Goal: Obtain resource: Obtain resource

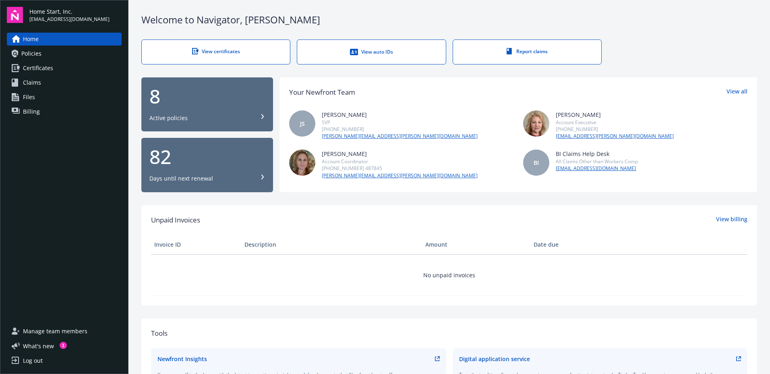
drag, startPoint x: 37, startPoint y: 52, endPoint x: 164, endPoint y: 77, distance: 129.4
click at [37, 52] on span "Policies" at bounding box center [31, 53] width 20 height 13
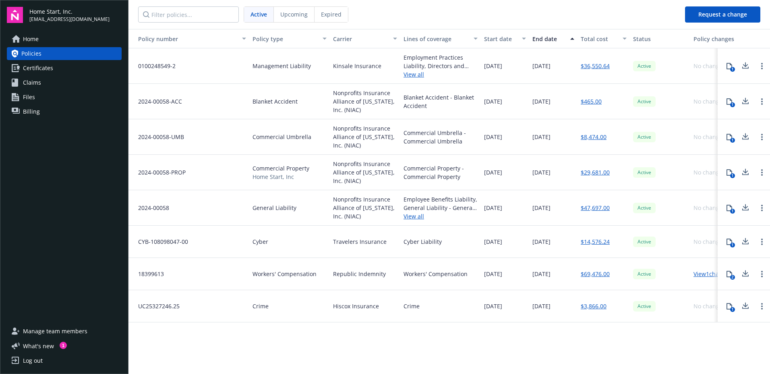
click at [39, 66] on span "Certificates" at bounding box center [38, 68] width 30 height 13
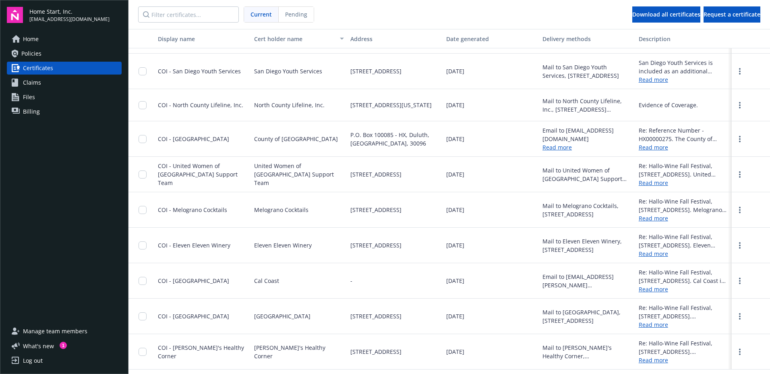
scroll to position [44, 0]
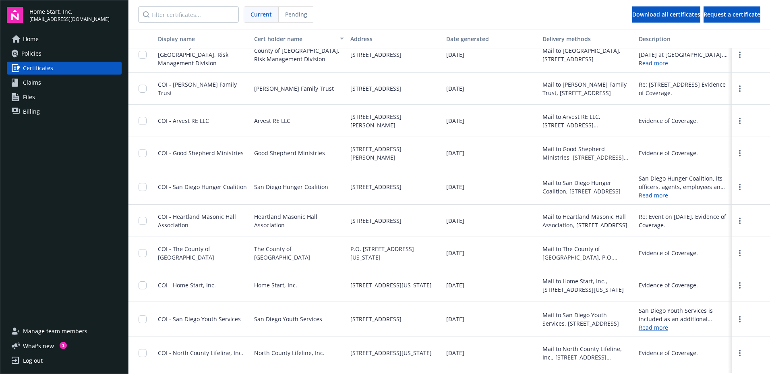
click at [26, 97] on span "Files" at bounding box center [29, 97] width 12 height 13
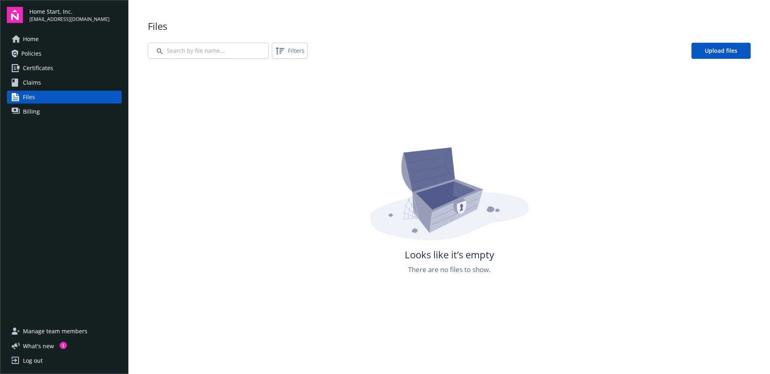
click at [44, 83] on link "Claims" at bounding box center [64, 82] width 115 height 13
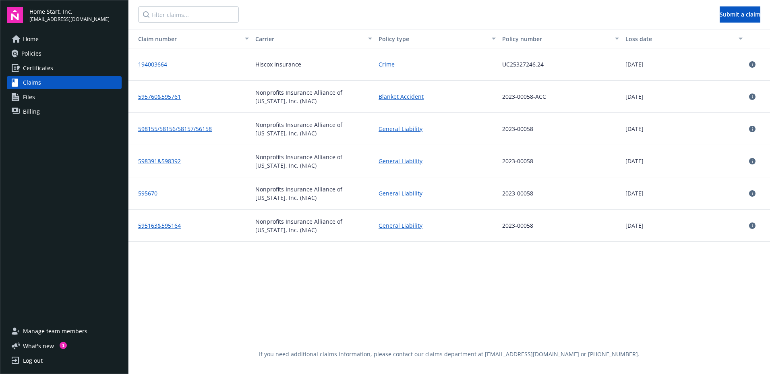
click at [149, 98] on link "595760&595761" at bounding box center [159, 97] width 43 height 8
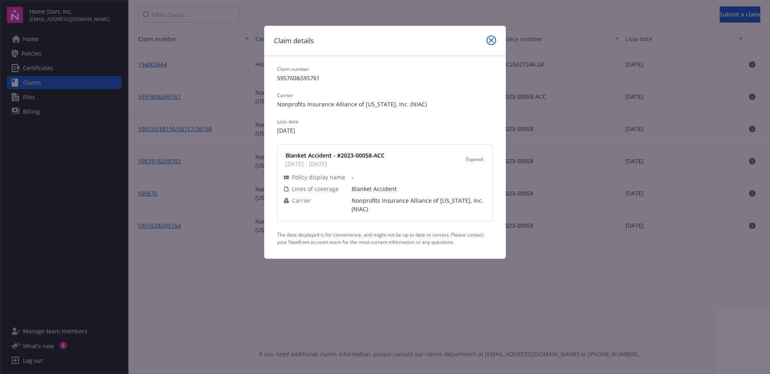
click at [492, 40] on icon "close" at bounding box center [491, 40] width 5 height 5
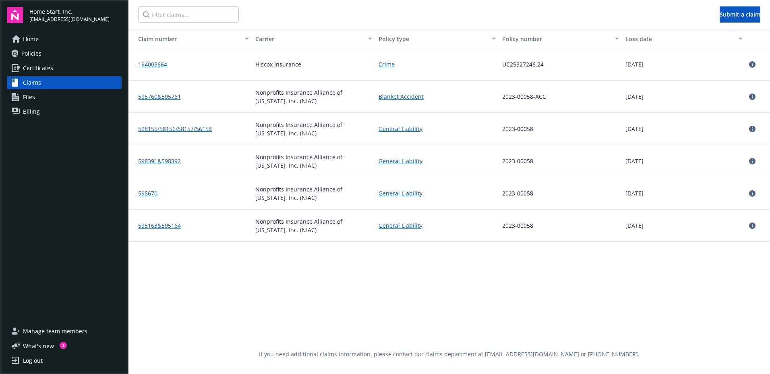
click at [400, 97] on link "Blanket Accident" at bounding box center [401, 96] width 45 height 8
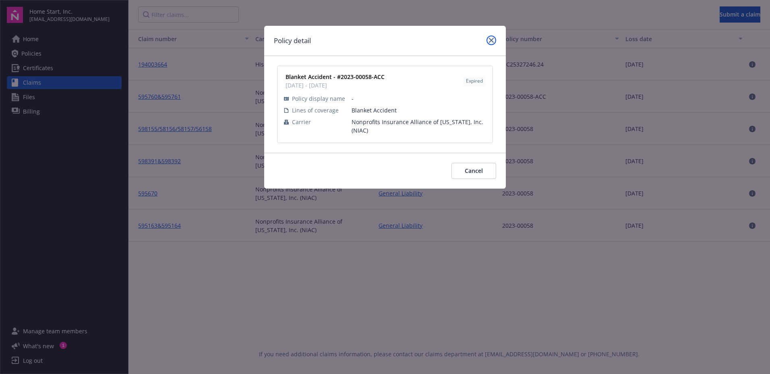
click at [491, 36] on link "close" at bounding box center [492, 40] width 10 height 10
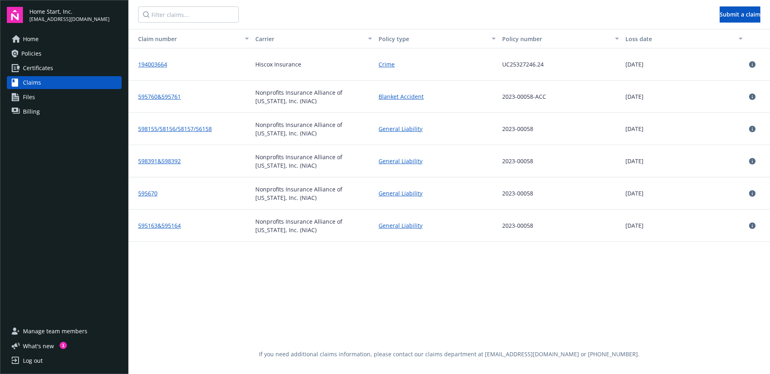
click at [56, 37] on link "Home" at bounding box center [64, 39] width 115 height 13
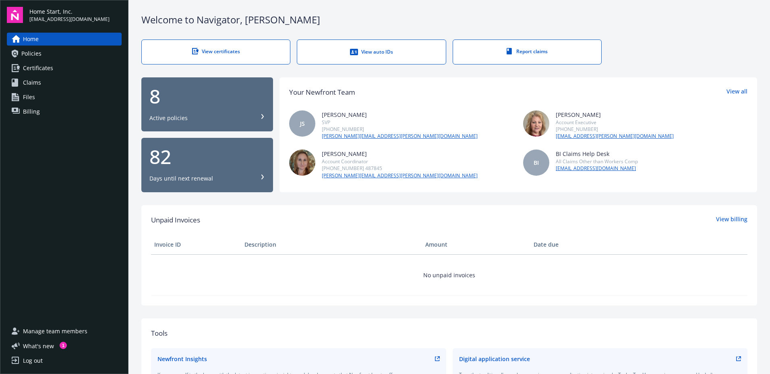
click at [332, 54] on div "View auto IDs" at bounding box center [371, 52] width 116 height 8
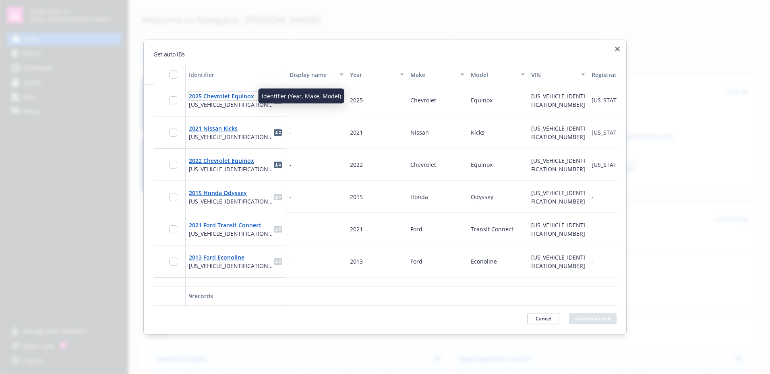
click at [212, 95] on link "2025 Chevrolet Equinox" at bounding box center [221, 96] width 65 height 8
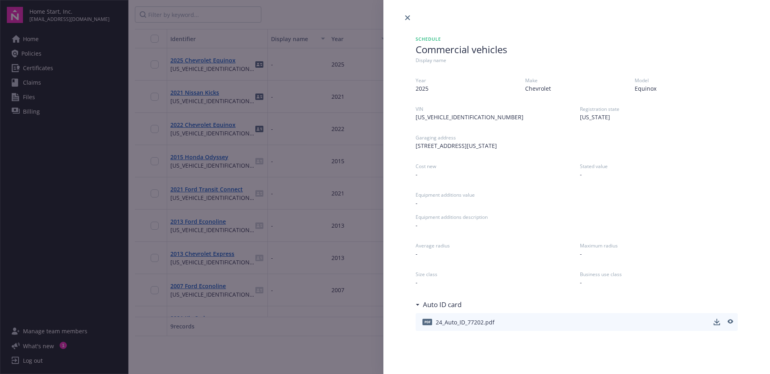
click at [474, 320] on span "24_Auto_ID_77202.pdf" at bounding box center [465, 322] width 59 height 8
click at [424, 322] on span "pdf" at bounding box center [428, 322] width 10 height 6
click at [717, 323] on icon "download" at bounding box center [717, 321] width 5 height 5
click at [404, 18] on link "close" at bounding box center [408, 18] width 10 height 10
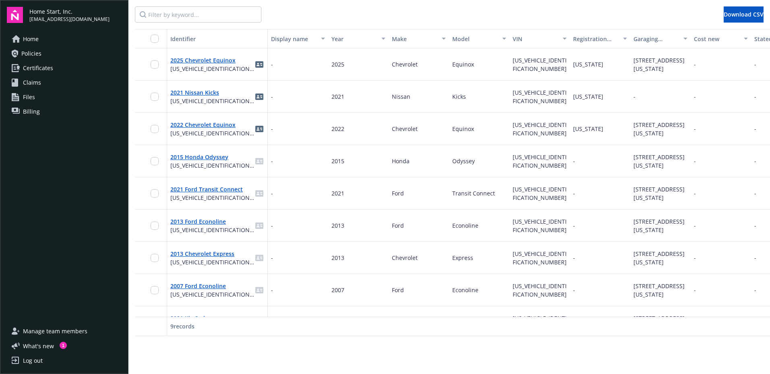
click at [30, 52] on span "Policies" at bounding box center [31, 53] width 20 height 13
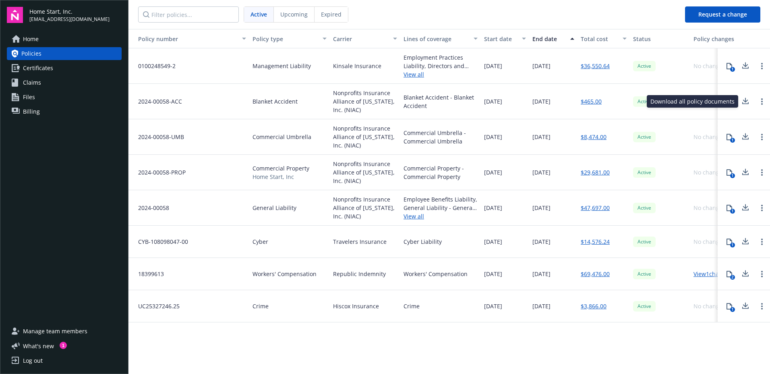
click at [745, 101] on icon at bounding box center [745, 100] width 5 height 5
click at [745, 172] on icon at bounding box center [745, 170] width 5 height 5
